Goal: Transaction & Acquisition: Purchase product/service

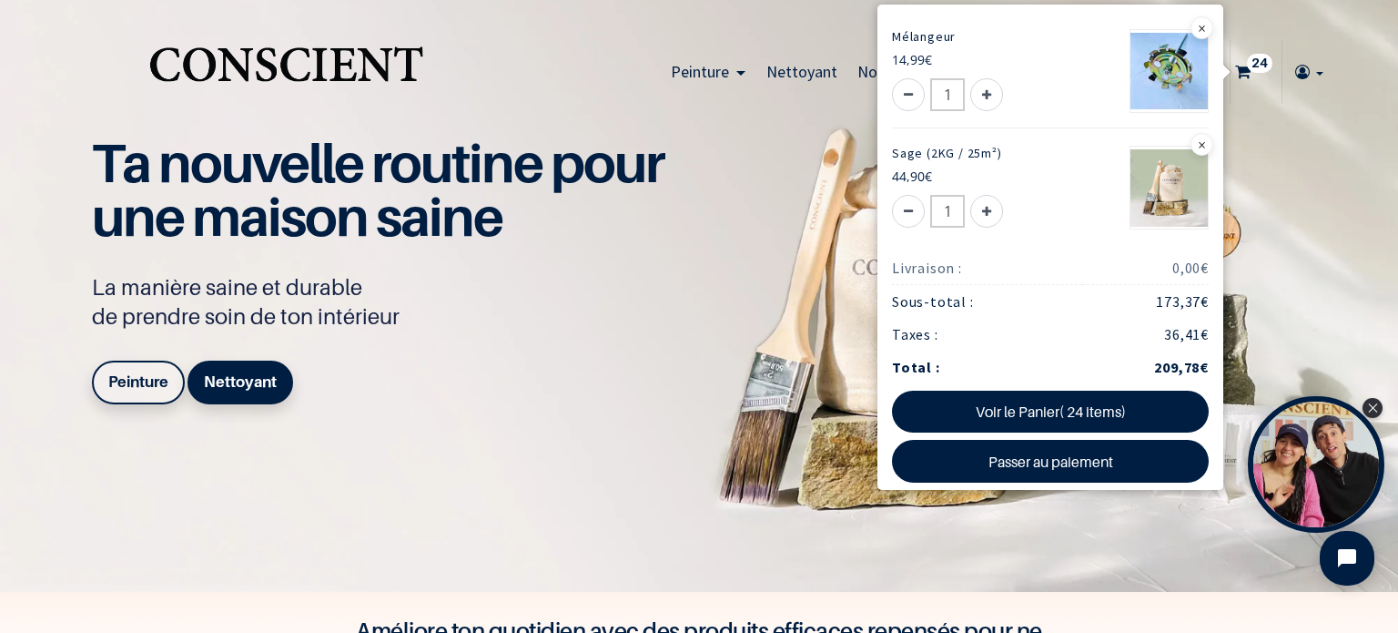
click at [1247, 60] on sup "24" at bounding box center [1259, 63] width 25 height 18
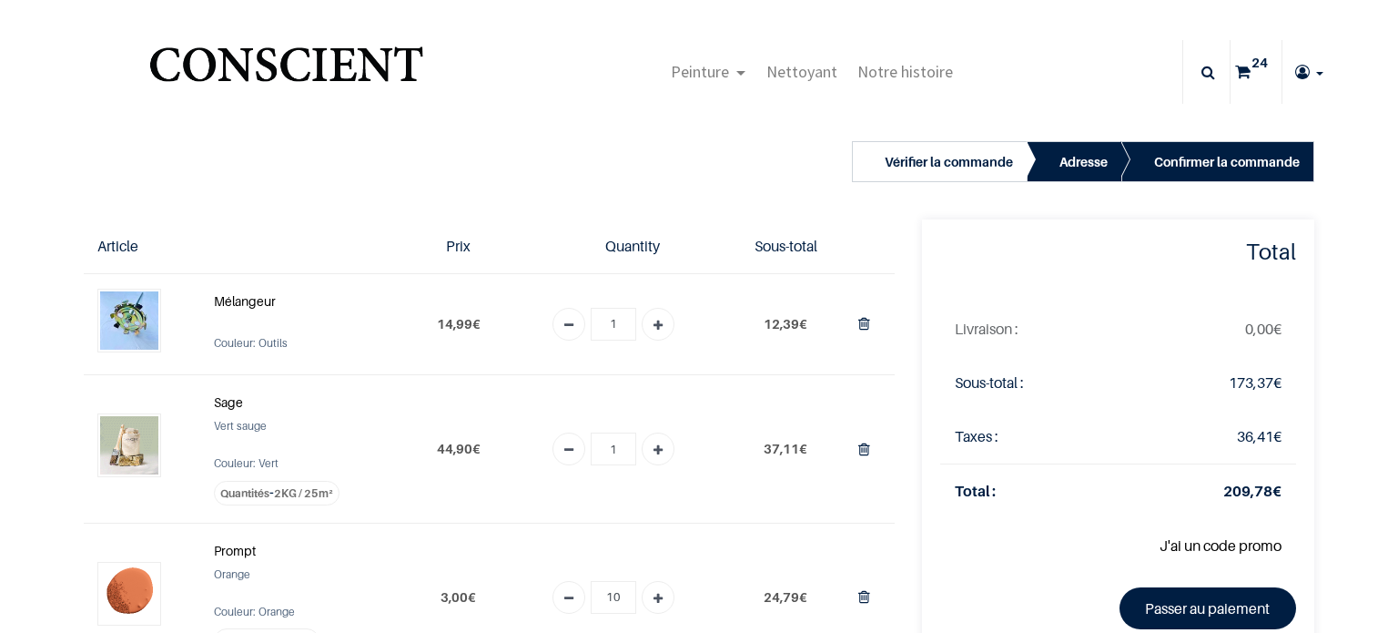
type input "[EMAIL_ADDRESS][DOMAIN_NAME]"
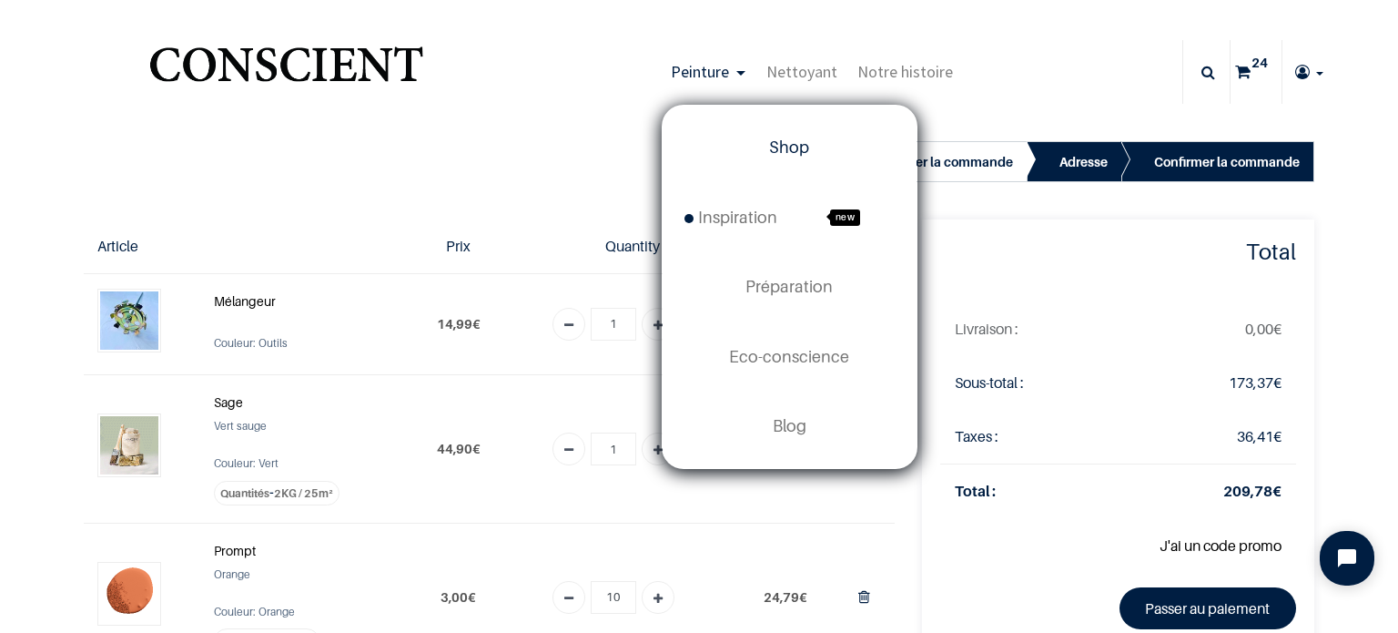
click at [785, 145] on span "Shop" at bounding box center [789, 146] width 40 height 19
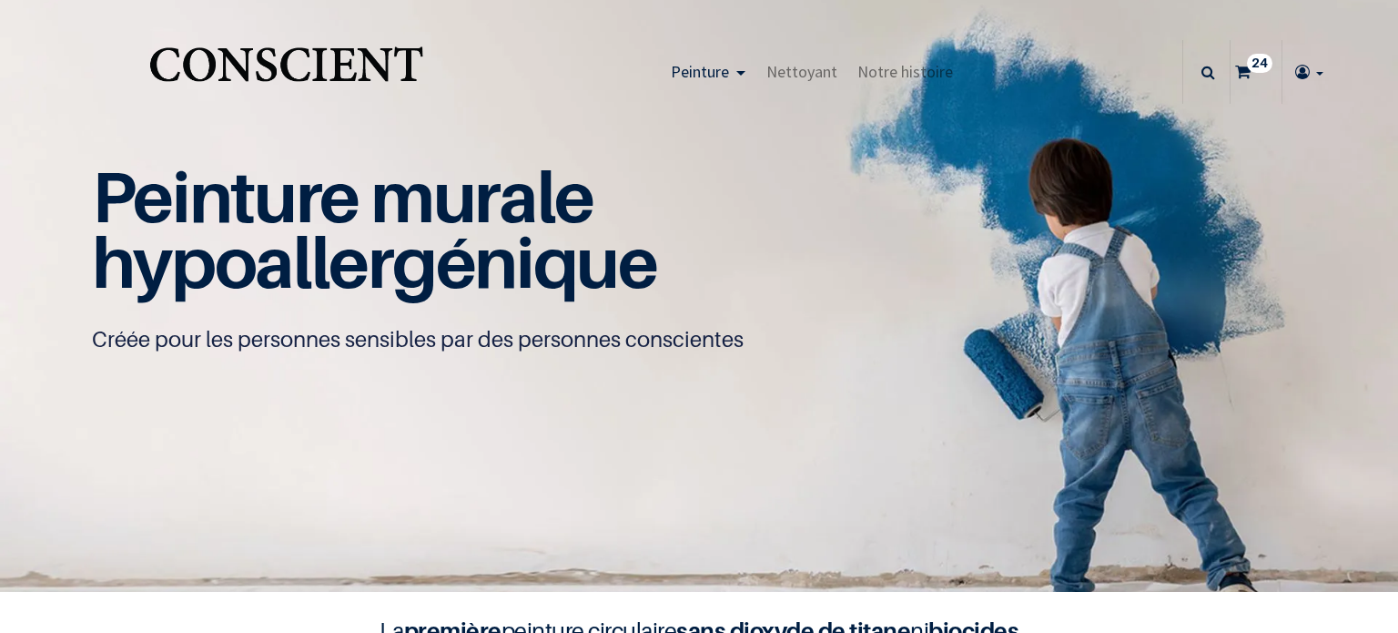
type input "[EMAIL_ADDRESS][DOMAIN_NAME]"
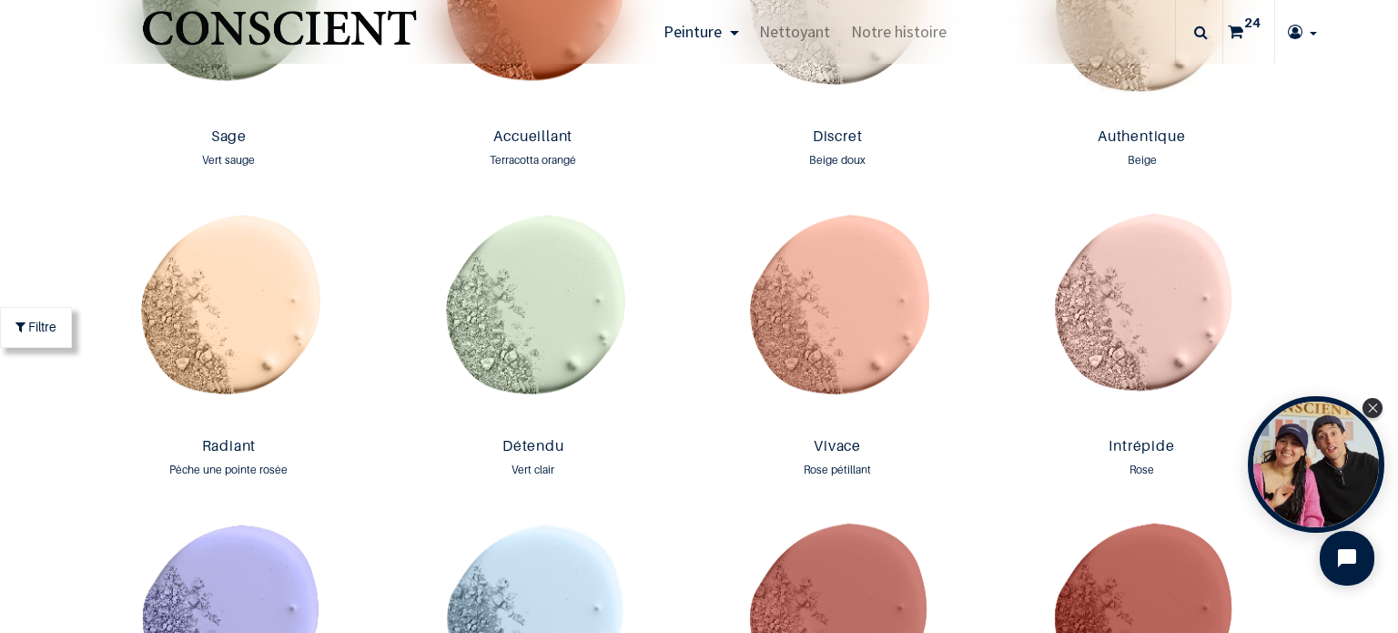
scroll to position [1456, 0]
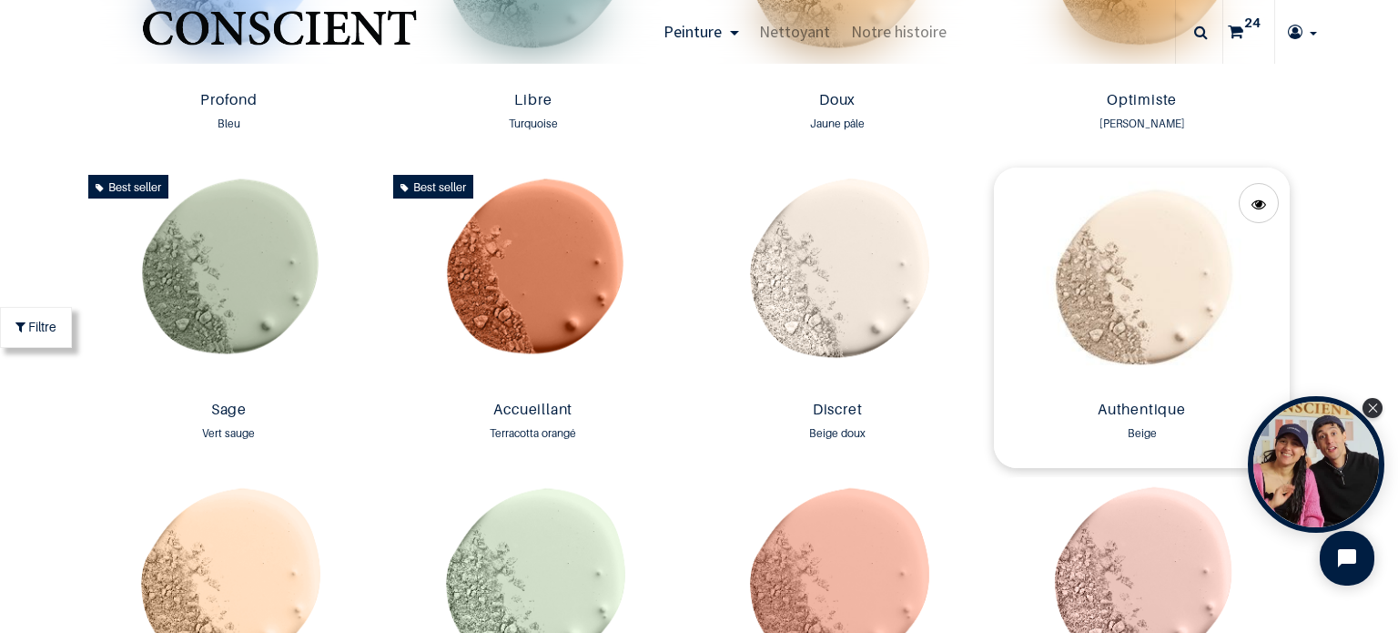
click at [1133, 287] on img at bounding box center [1141, 280] width 295 height 226
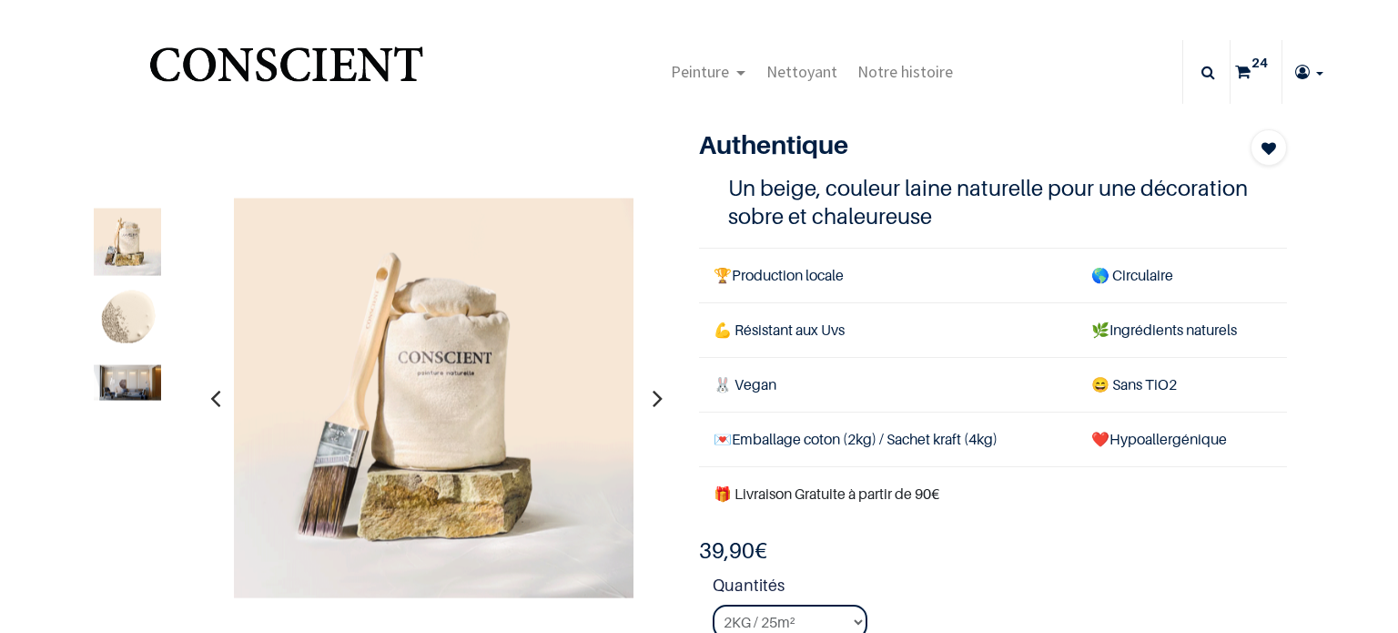
type input "roxanedecallatay@hotmail.com"
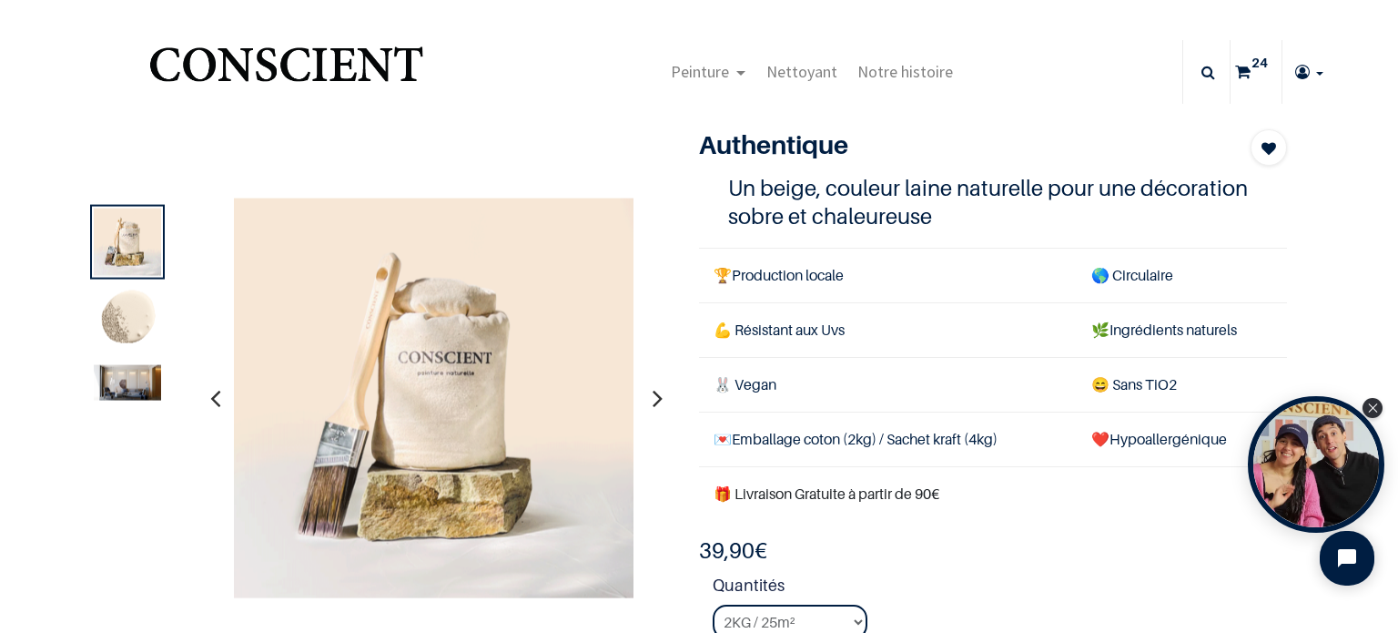
click at [137, 388] on img at bounding box center [127, 382] width 67 height 35
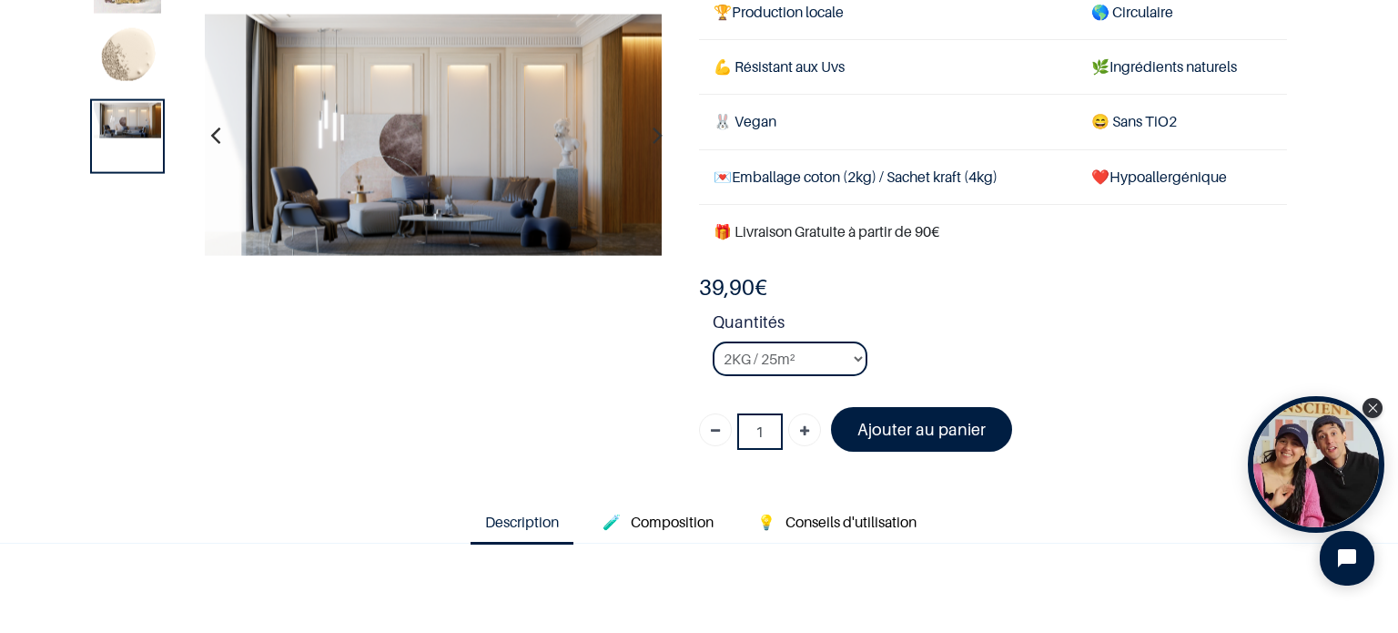
scroll to position [182, 0]
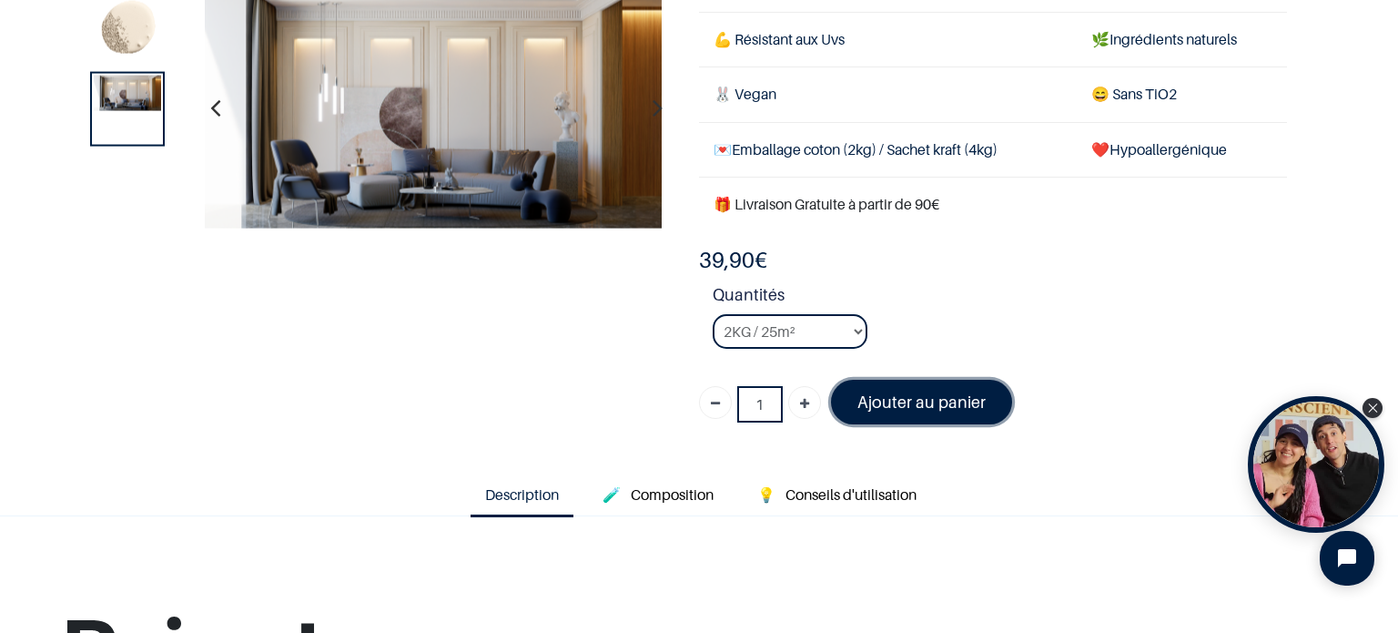
click at [905, 401] on font "Ajouter au panier" at bounding box center [921, 401] width 128 height 19
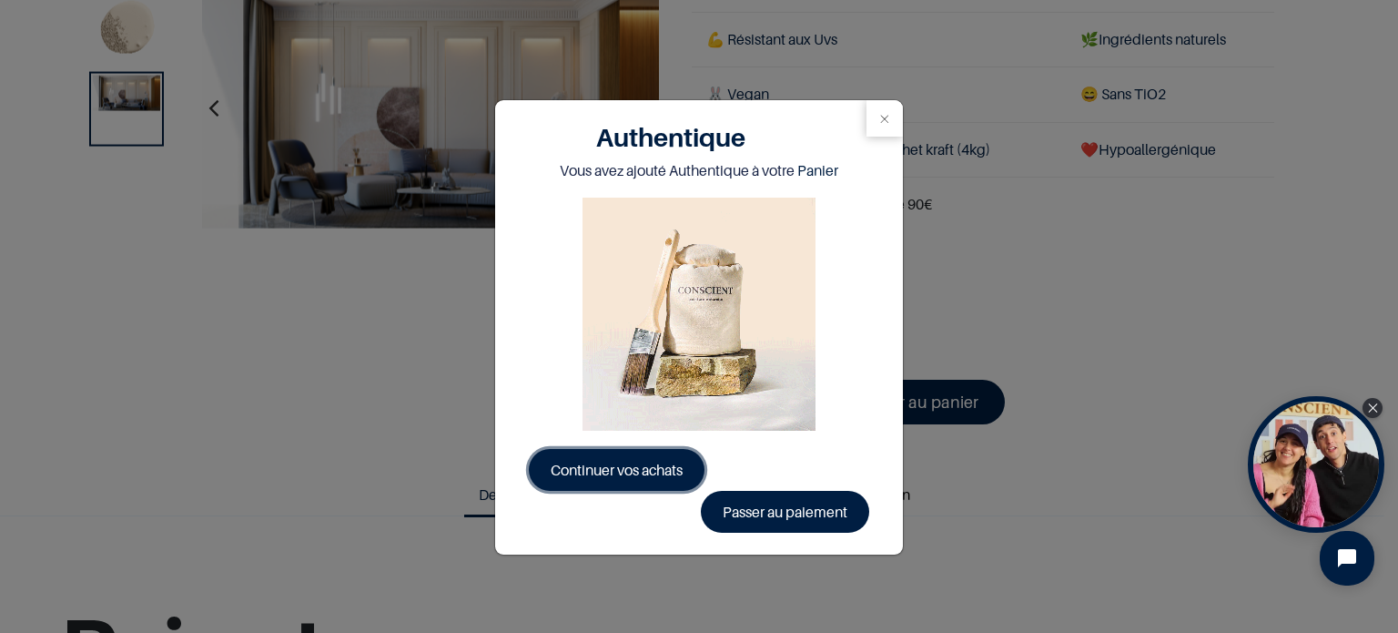
click at [571, 471] on span "Continuer vos achats" at bounding box center [617, 470] width 132 height 18
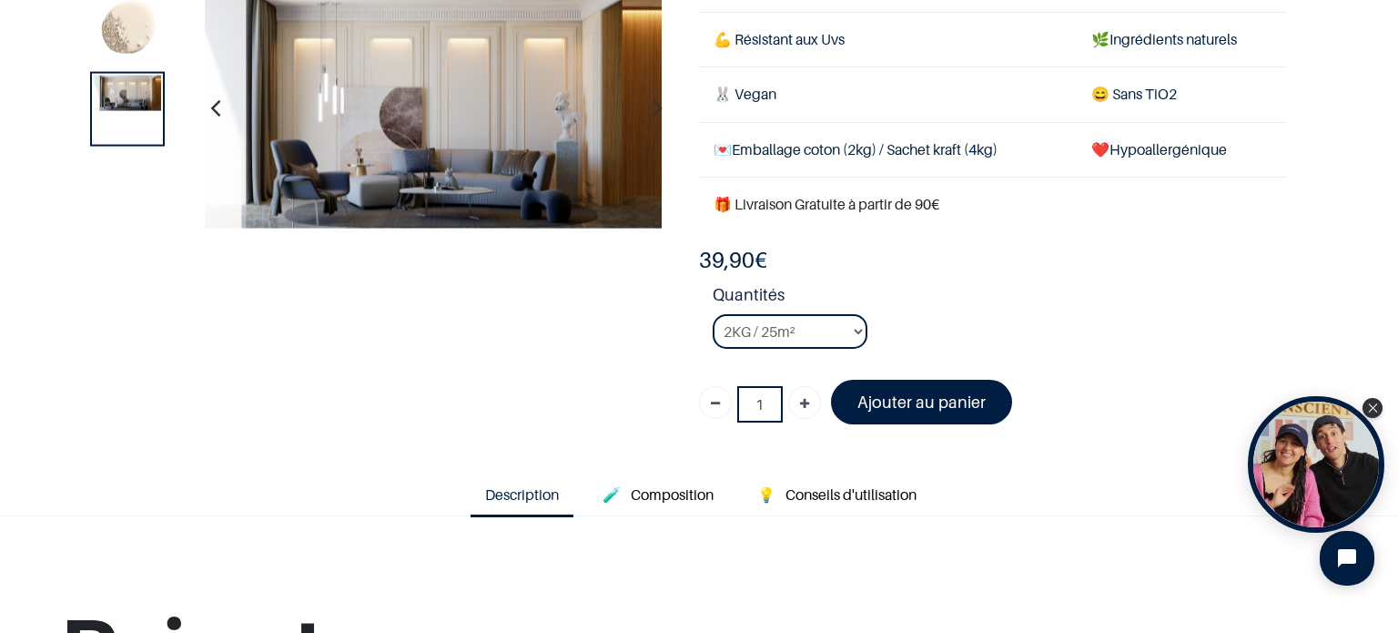
scroll to position [6, 0]
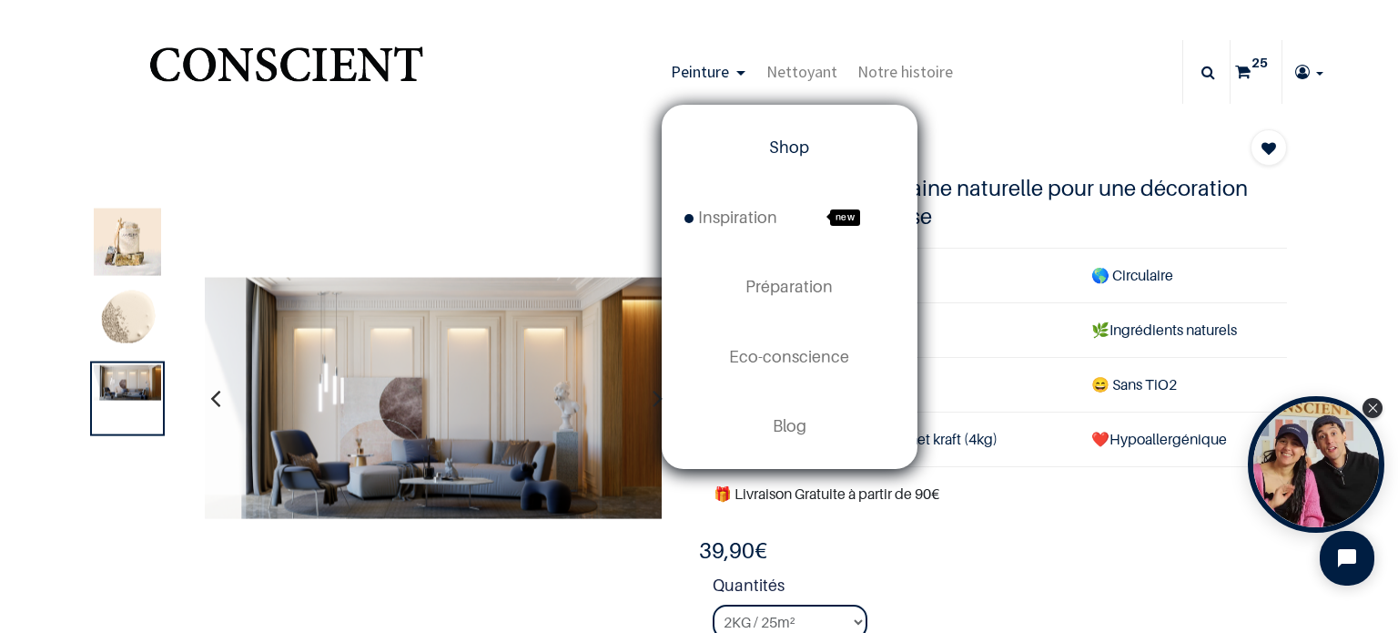
click at [773, 149] on span "Shop" at bounding box center [789, 146] width 40 height 19
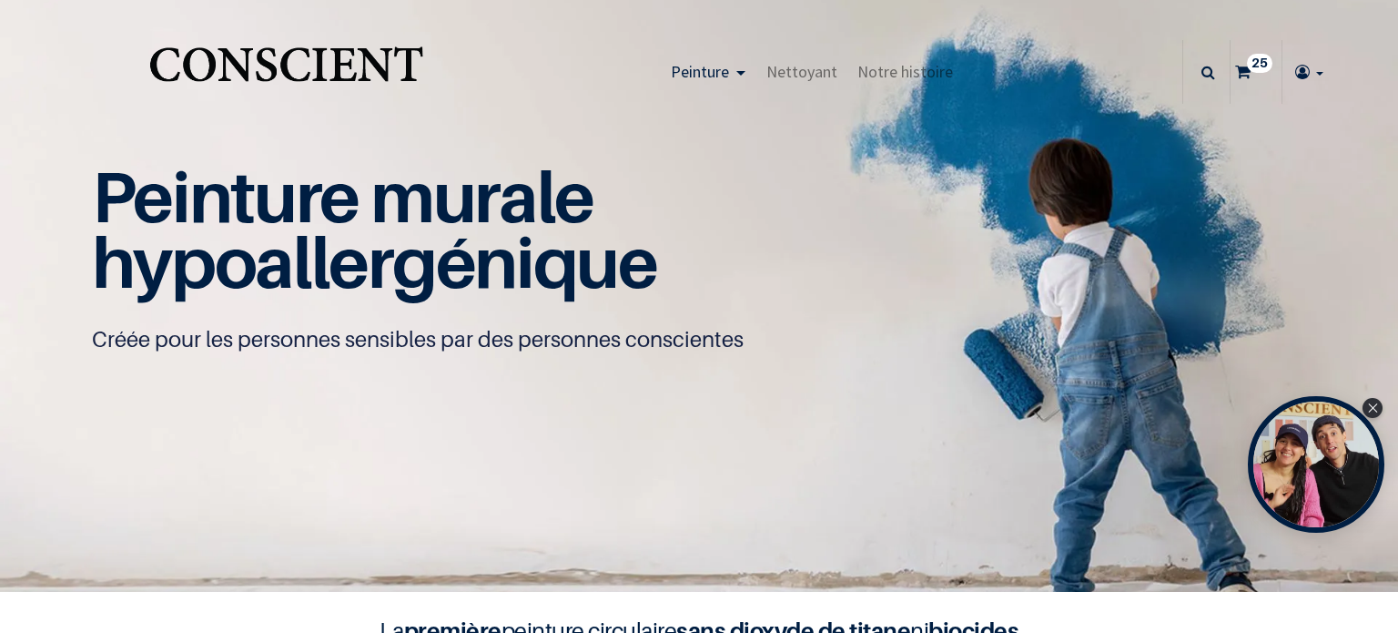
type input "[EMAIL_ADDRESS][DOMAIN_NAME]"
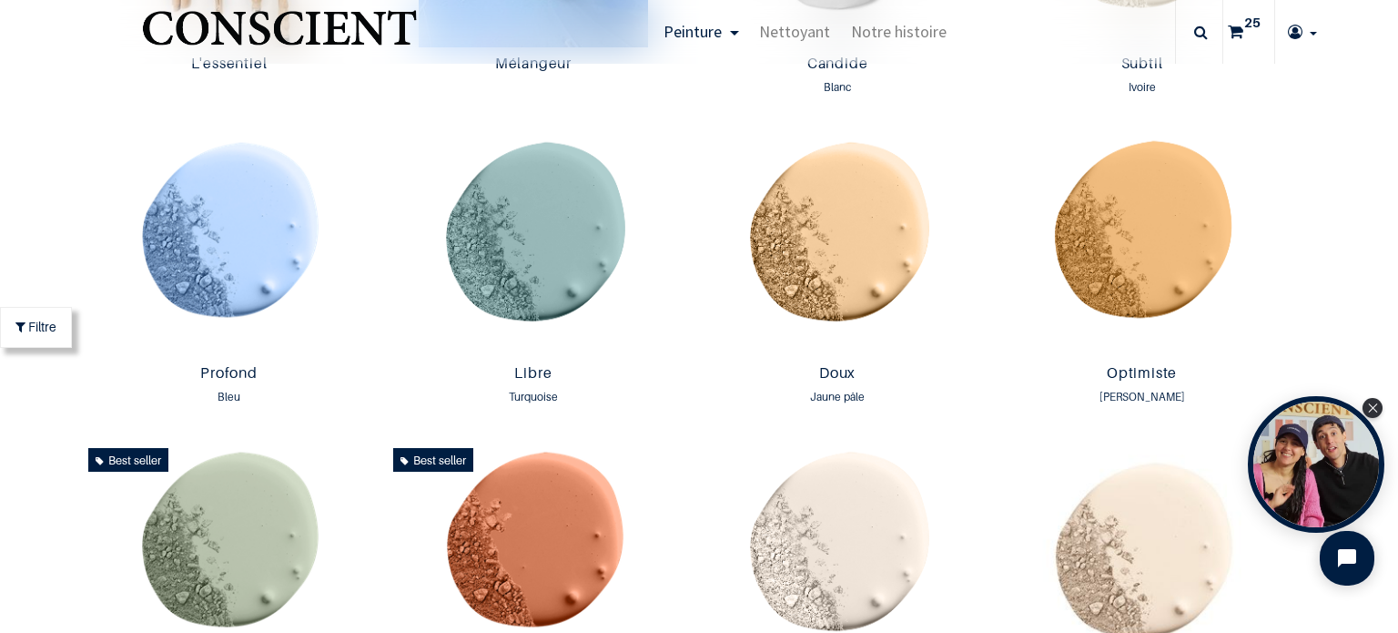
scroll to position [1456, 0]
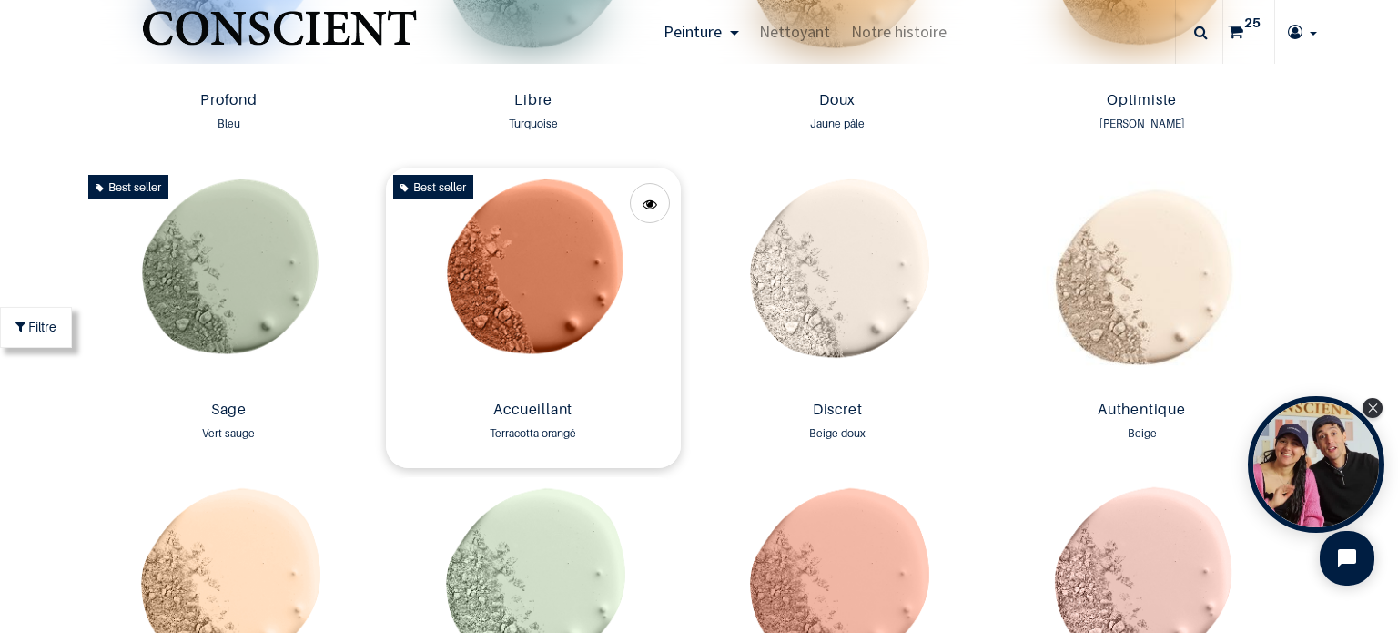
click at [539, 305] on img at bounding box center [533, 280] width 295 height 226
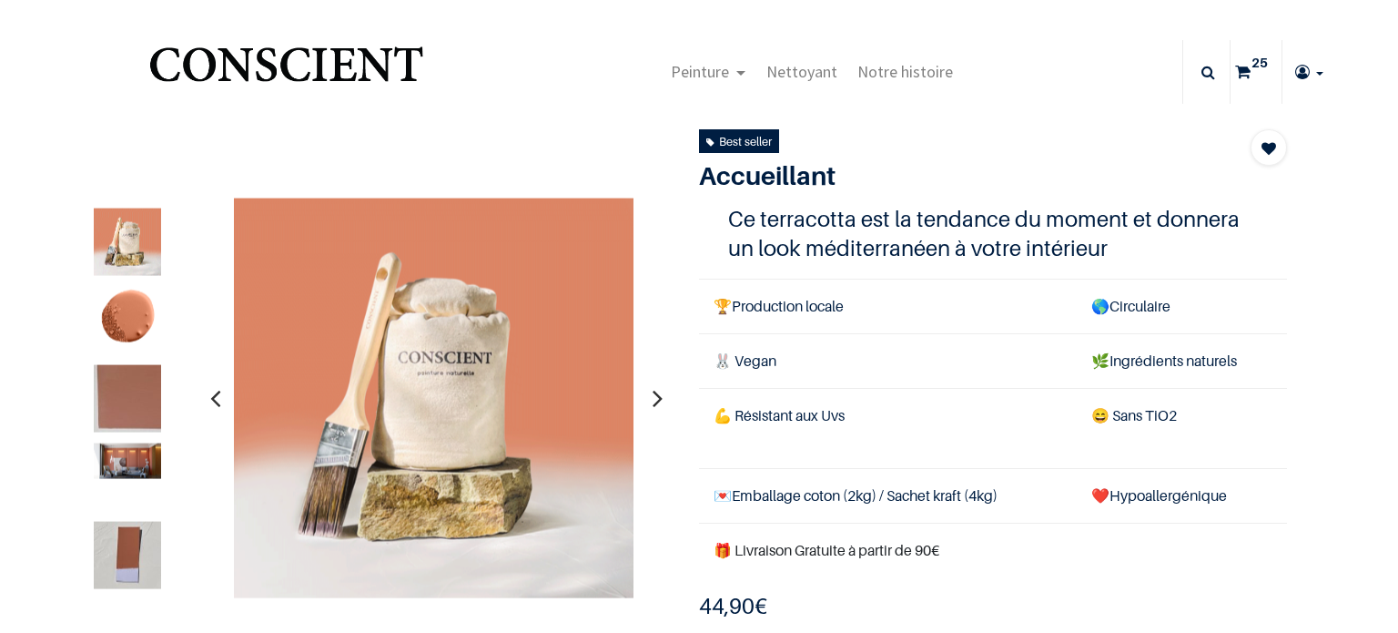
type input "[EMAIL_ADDRESS][DOMAIN_NAME]"
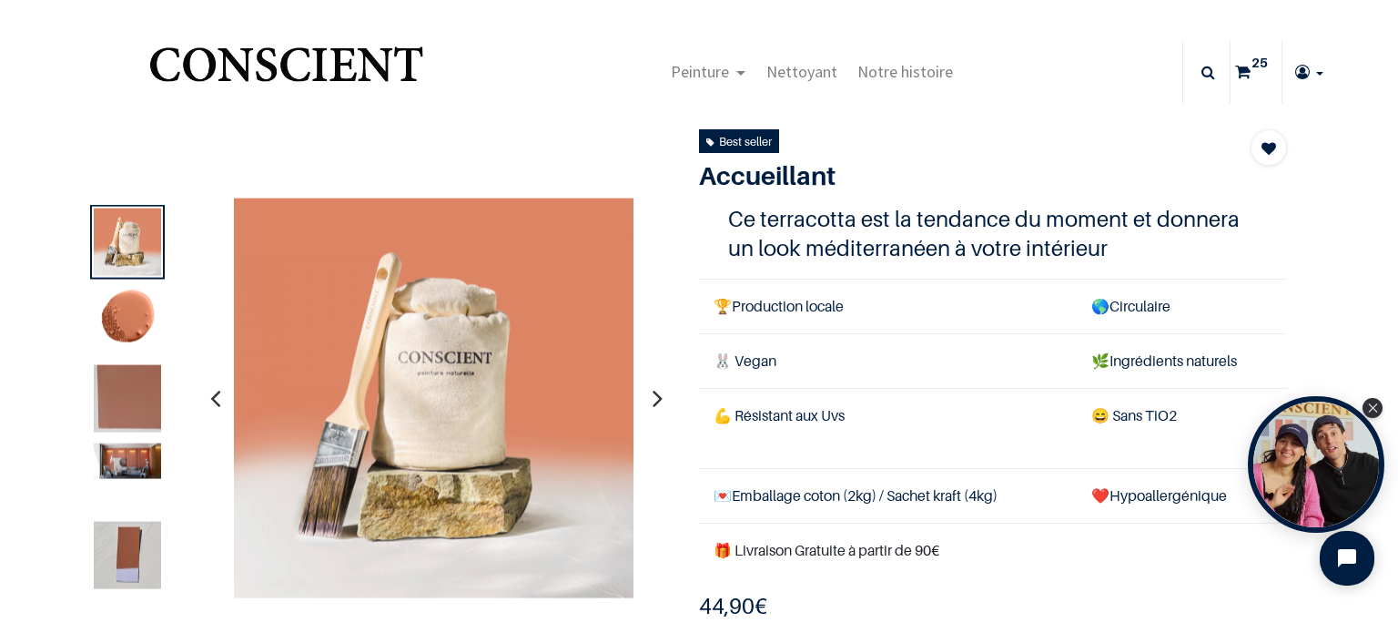
click at [132, 466] on img at bounding box center [127, 460] width 67 height 35
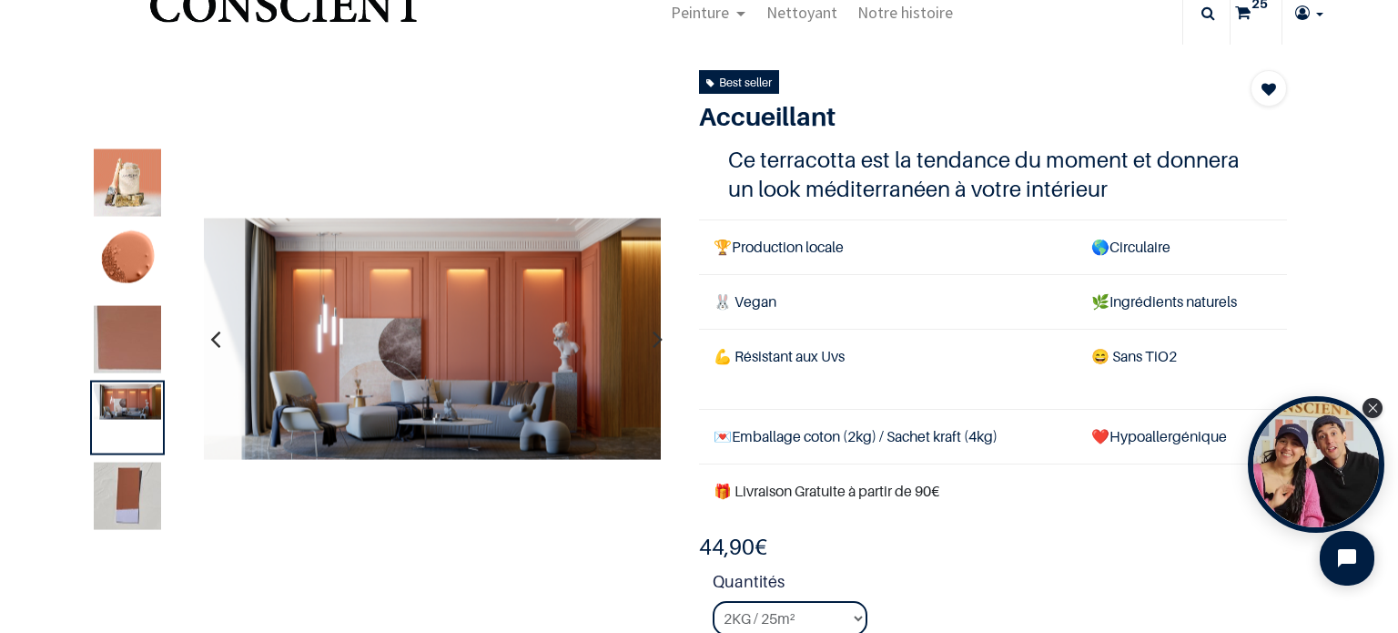
scroll to position [91, 0]
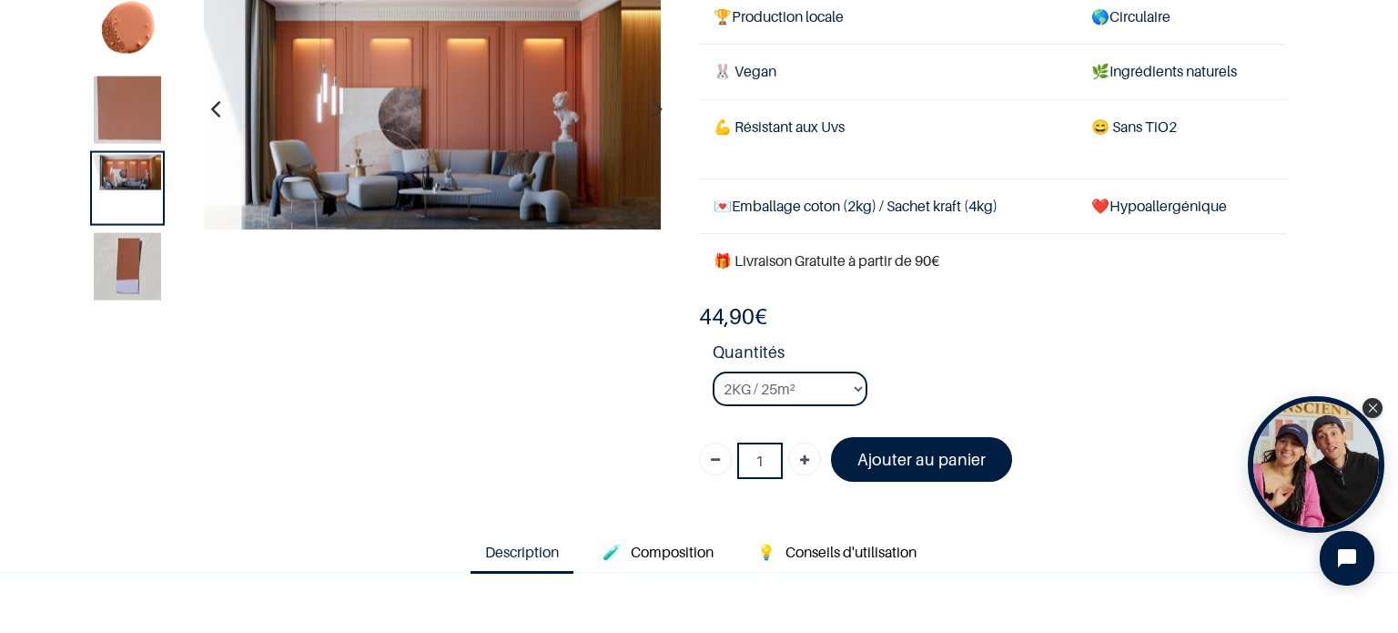
scroll to position [182, 0]
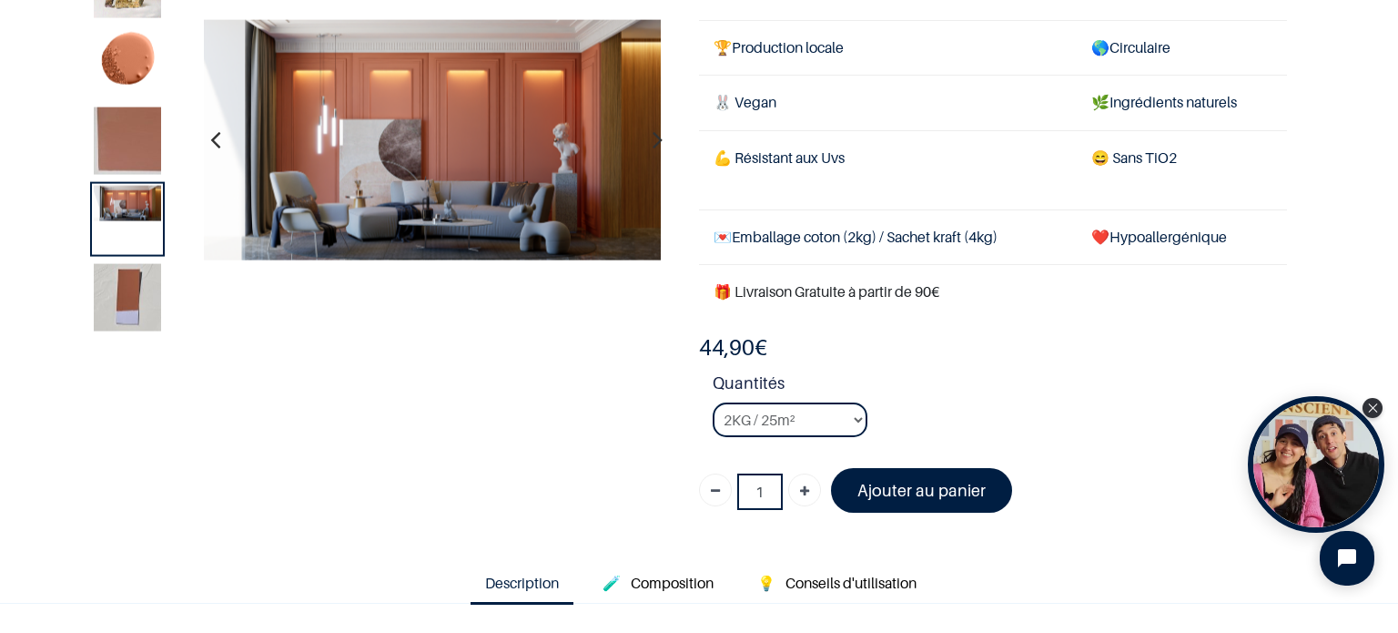
scroll to position [182, 0]
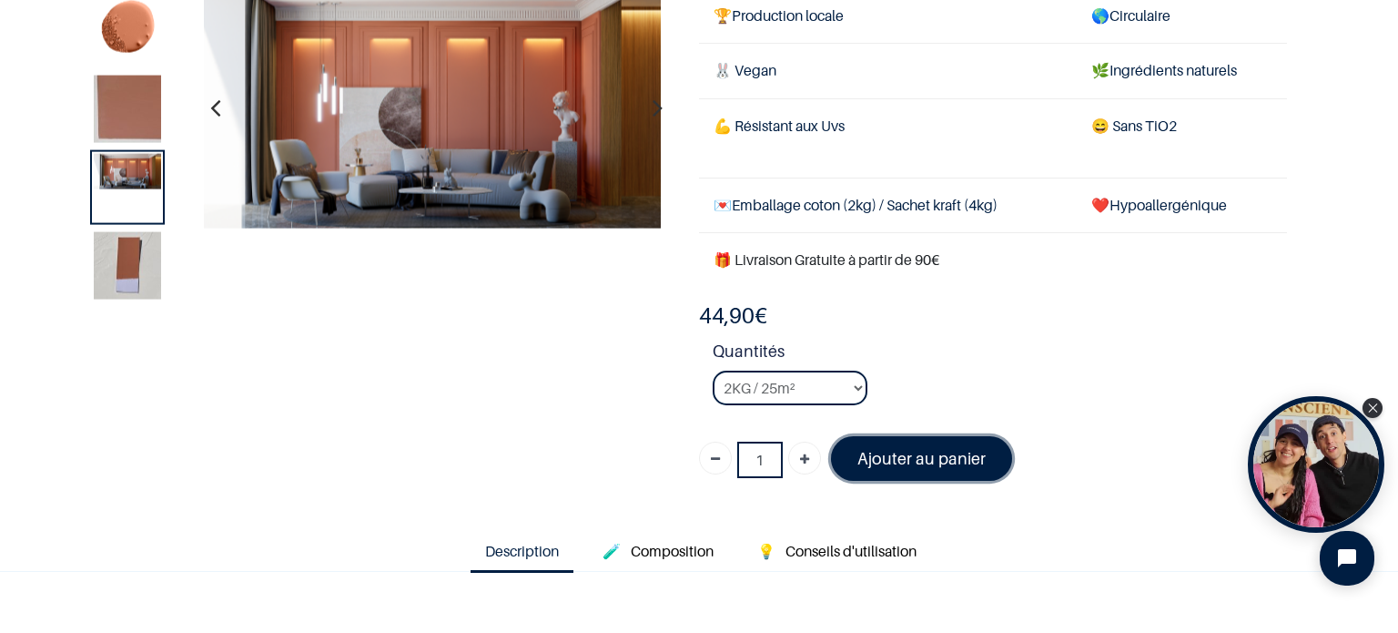
click at [914, 454] on font "Ajouter au panier" at bounding box center [921, 458] width 128 height 19
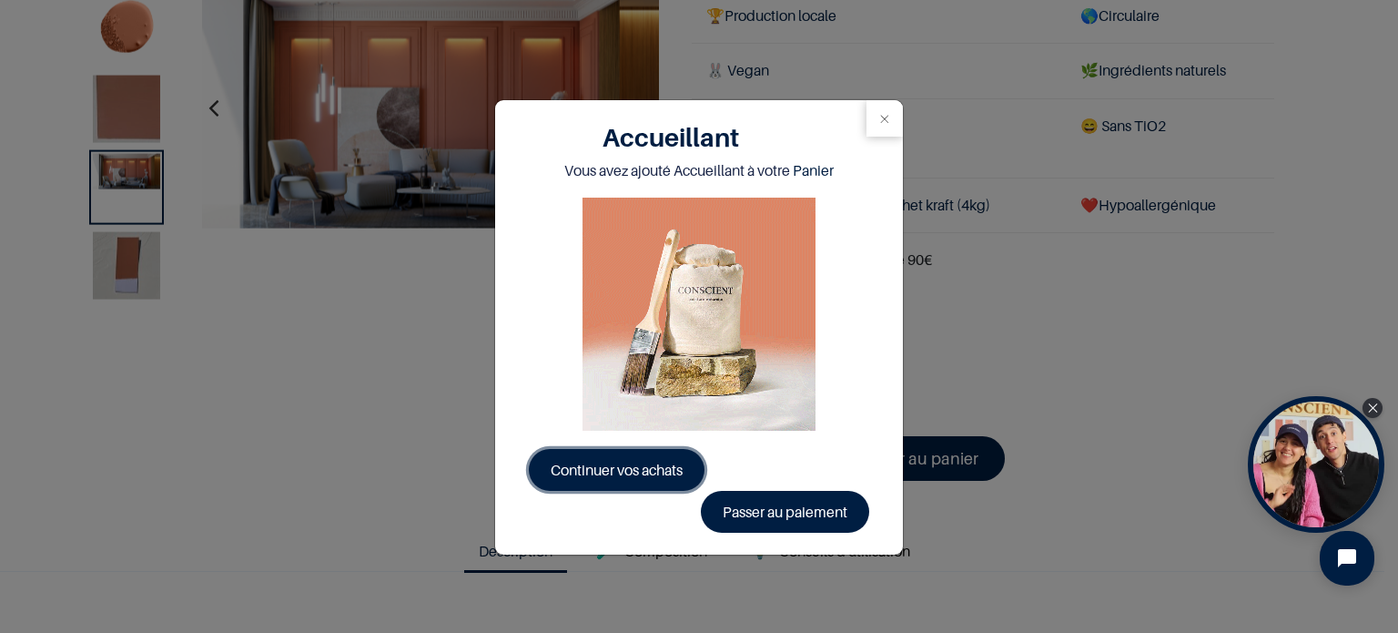
click at [623, 477] on span "Continuer vos achats" at bounding box center [617, 470] width 132 height 18
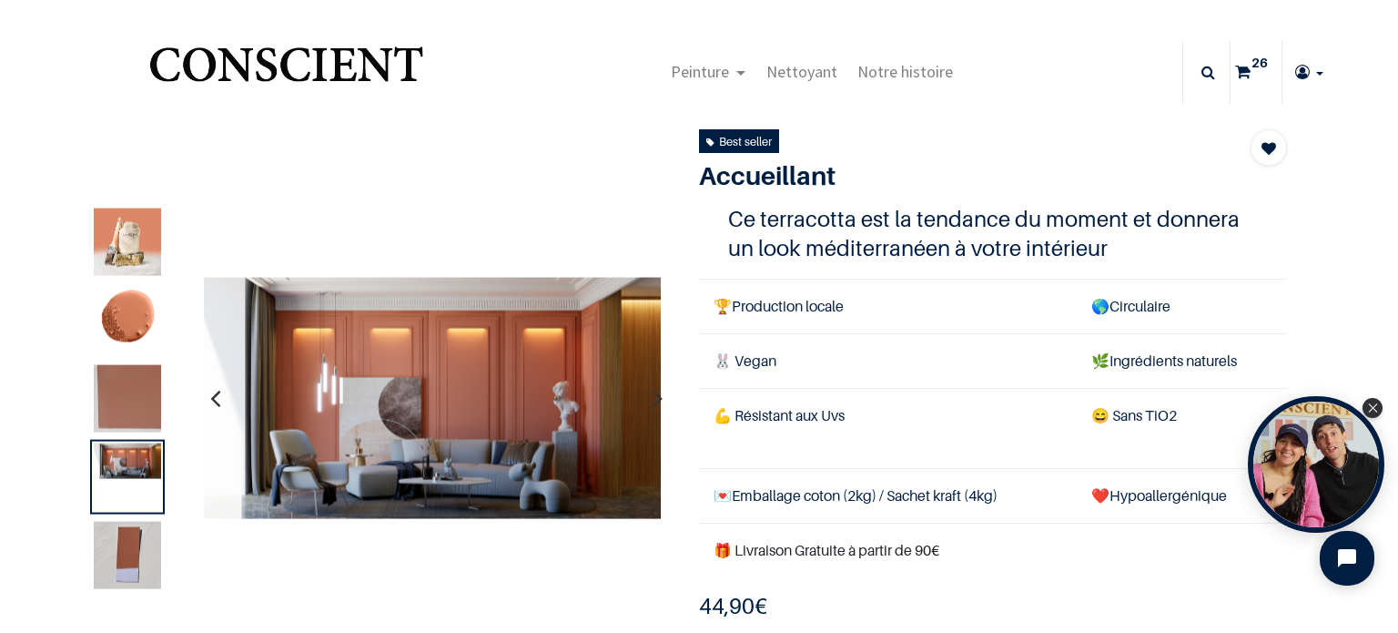
click at [1247, 68] on sup "26" at bounding box center [1259, 63] width 25 height 18
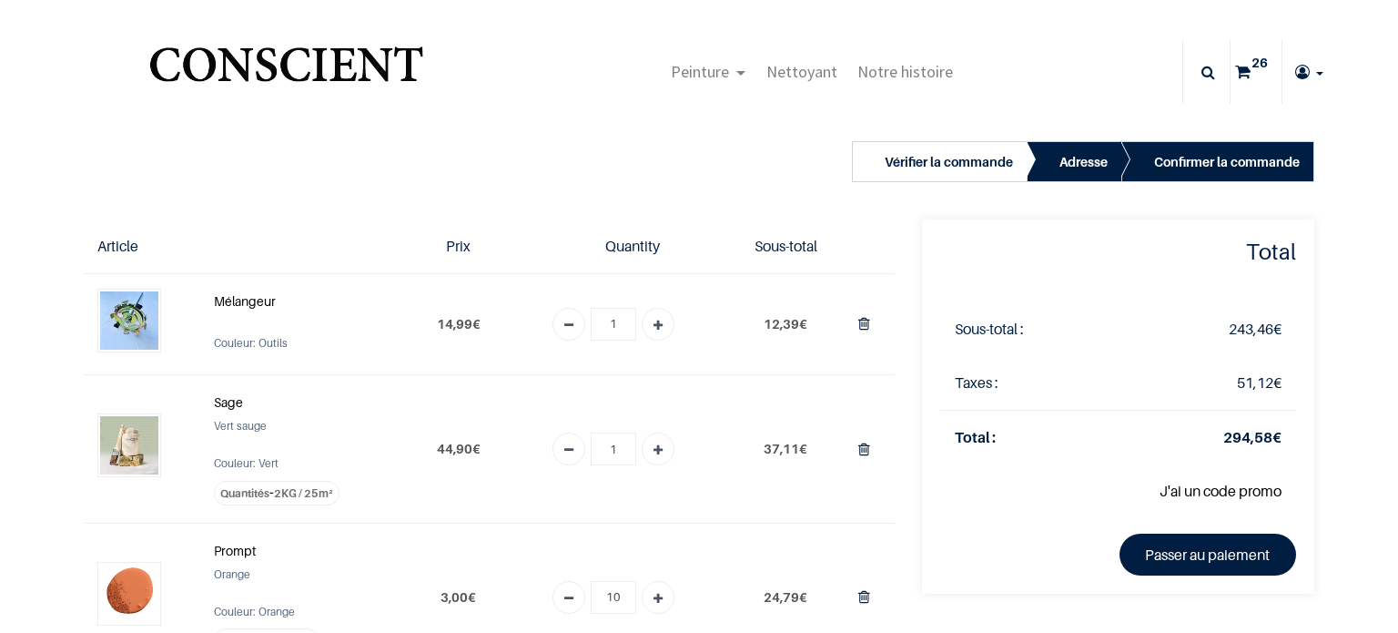
type input "[EMAIL_ADDRESS][DOMAIN_NAME]"
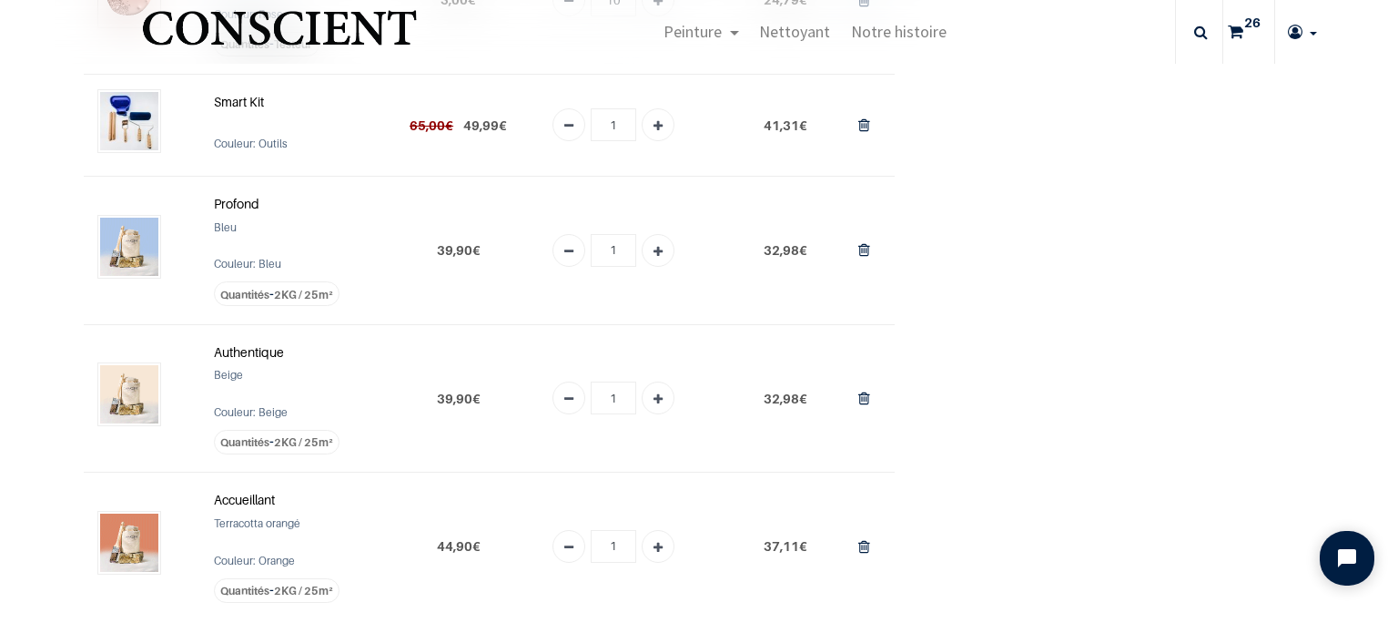
scroll to position [819, 0]
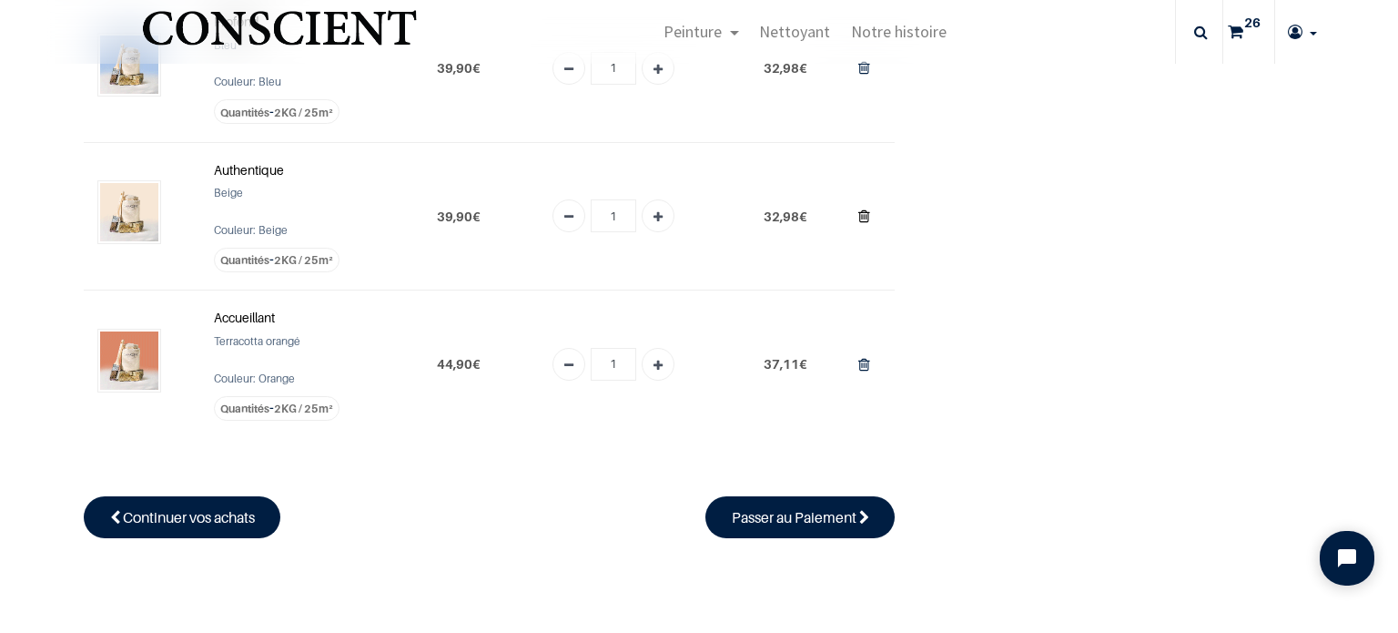
click at [858, 215] on icon "Supprimer du panier" at bounding box center [864, 216] width 12 height 25
type input "0"
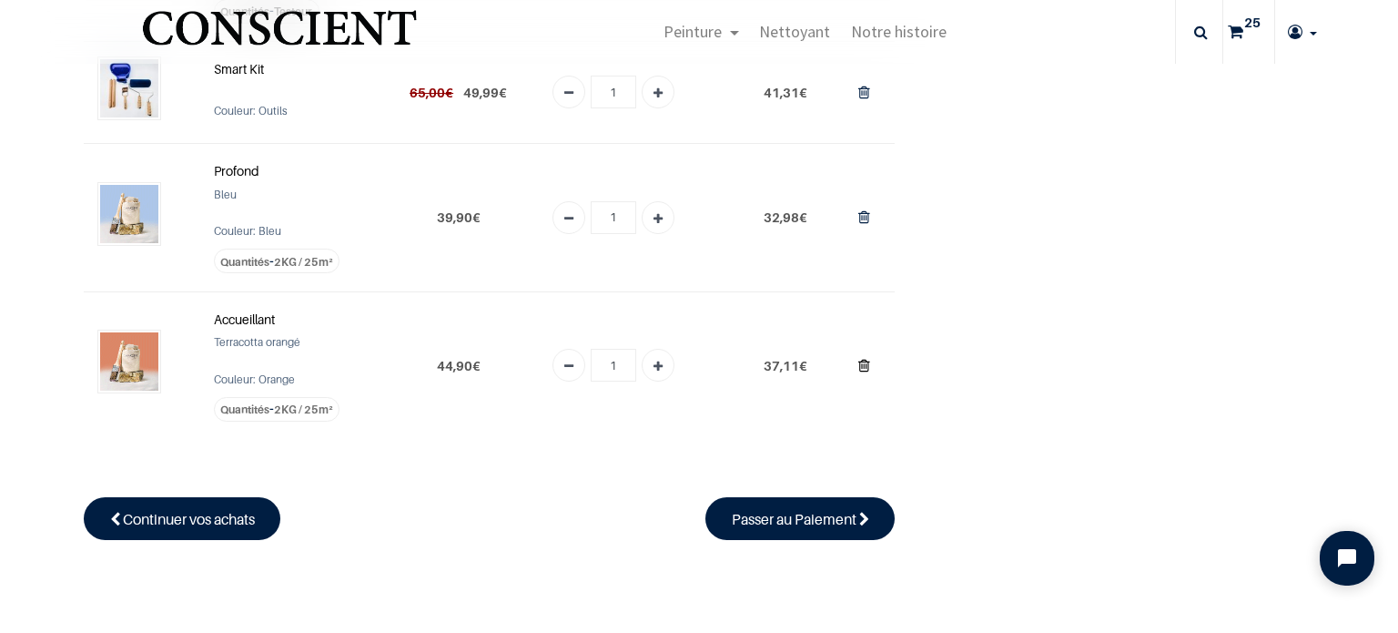
click at [858, 366] on icon "Supprimer du panier" at bounding box center [864, 365] width 12 height 25
type input "0"
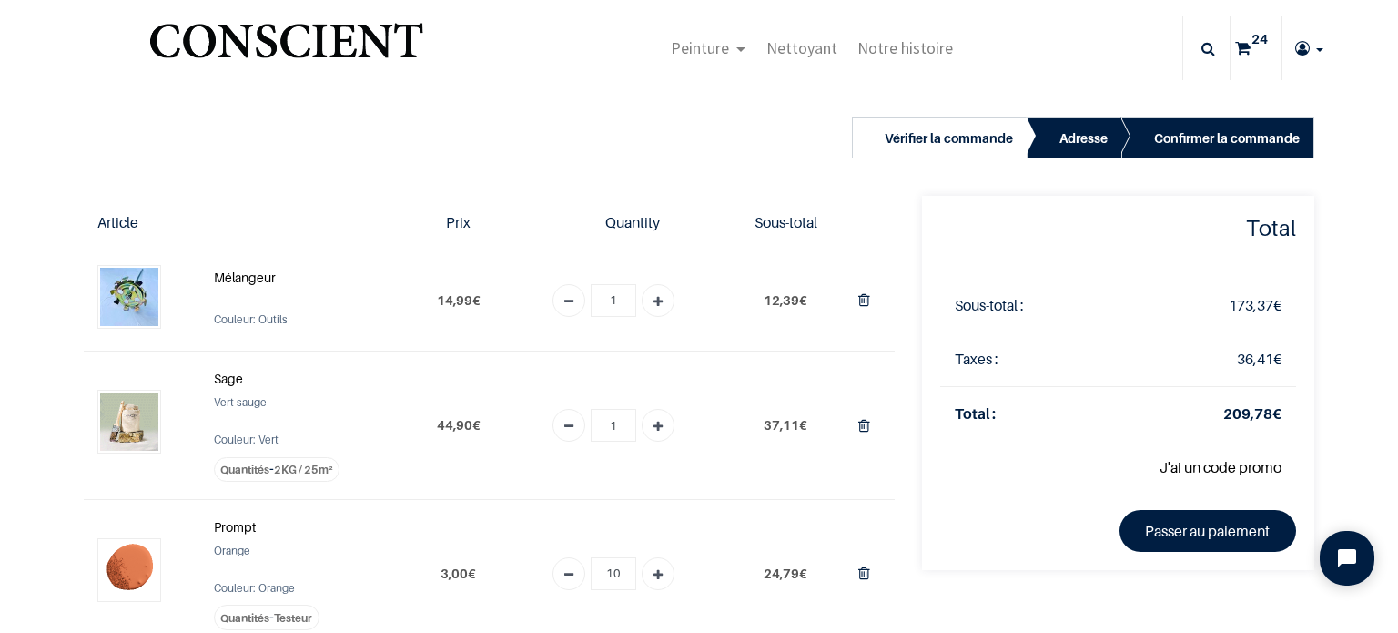
scroll to position [0, 0]
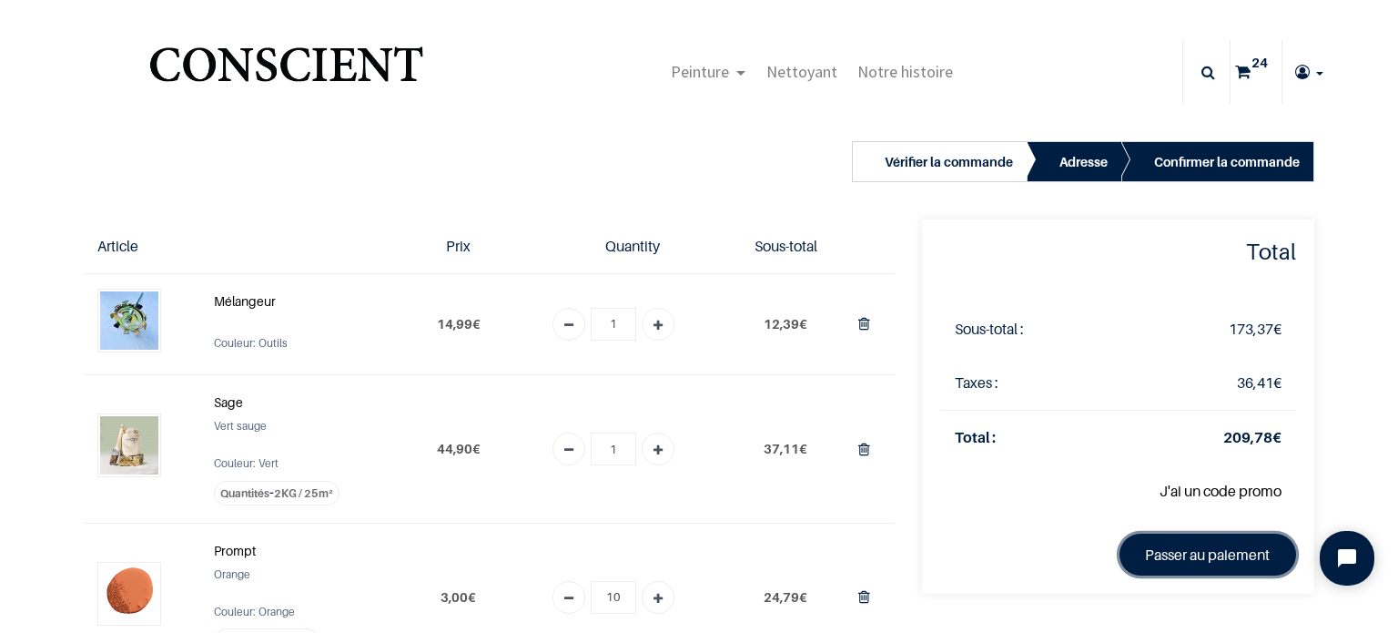
click at [1161, 552] on link "Passer au paiement" at bounding box center [1208, 554] width 177 height 42
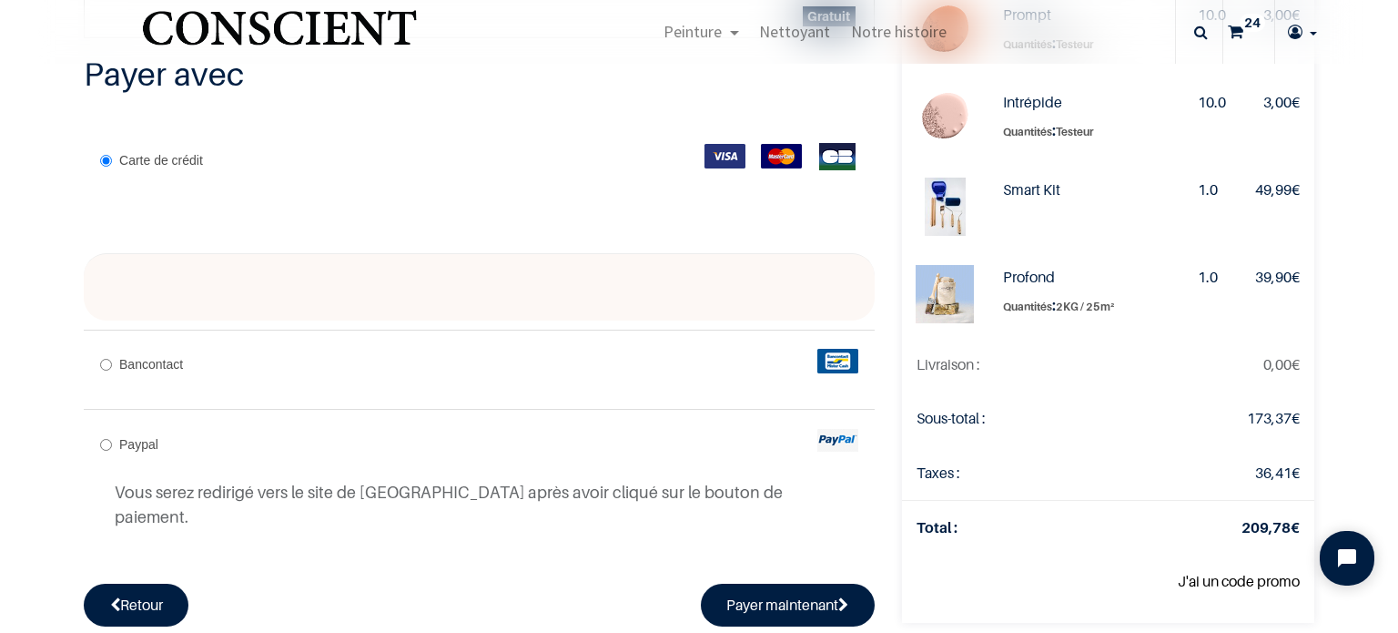
scroll to position [364, 0]
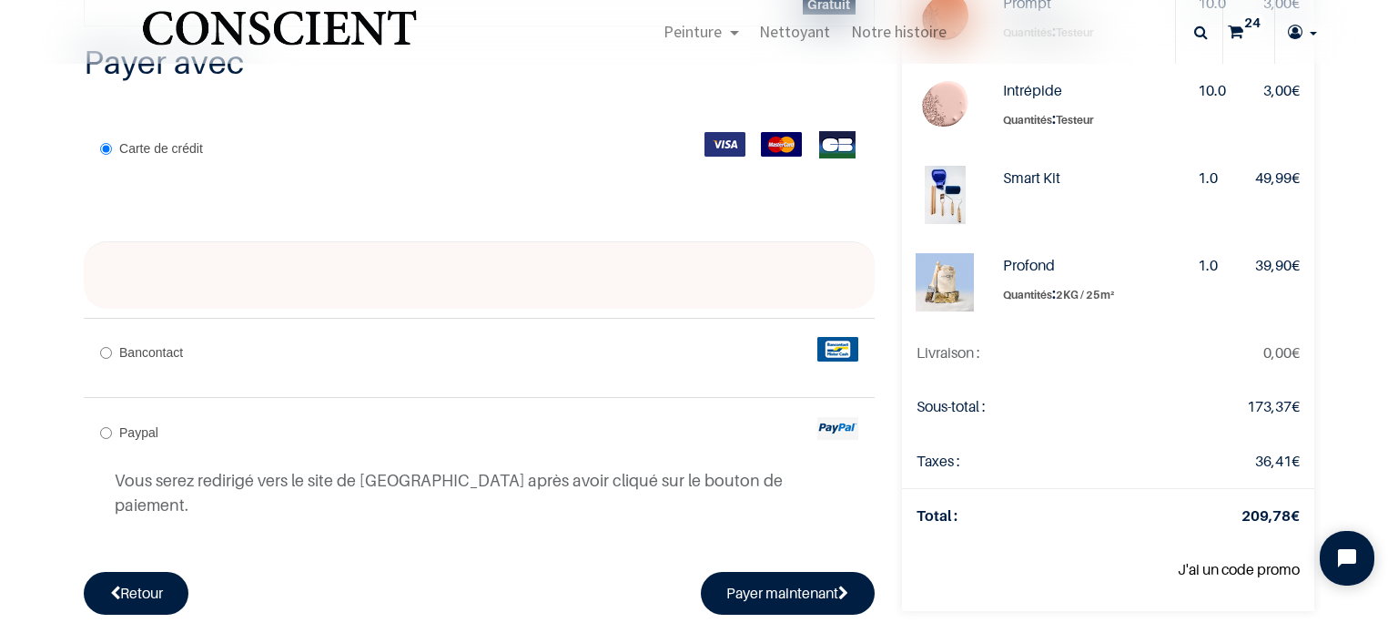
click at [148, 350] on span "Bancontact" at bounding box center [151, 352] width 64 height 15
click at [112, 350] on input "Bancontact" at bounding box center [106, 353] width 12 height 12
radio input "true"
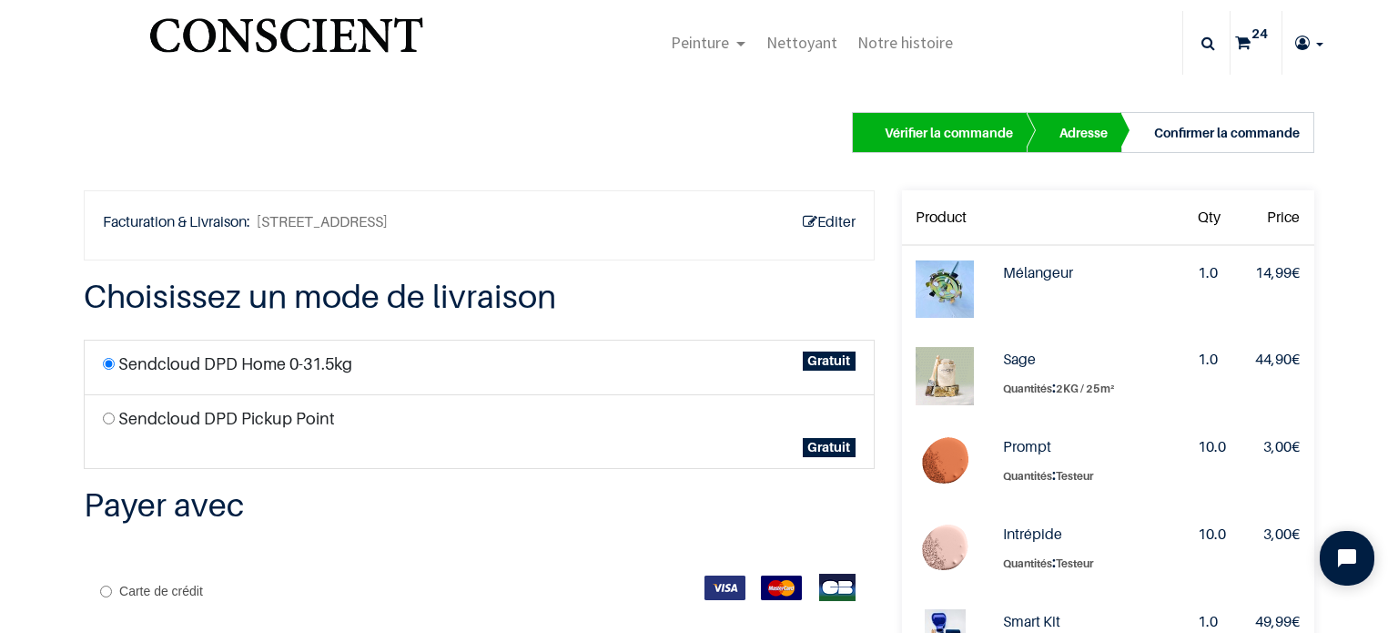
scroll to position [0, 0]
